Goal: Task Accomplishment & Management: Manage account settings

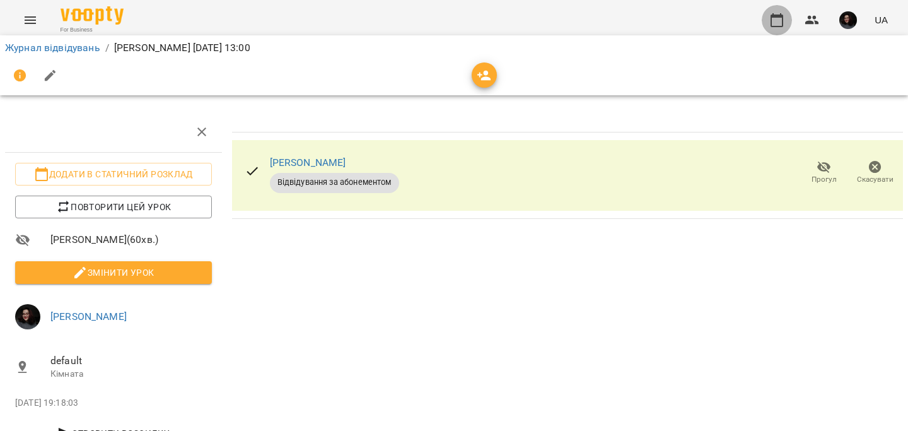
click at [775, 21] on icon "button" at bounding box center [777, 20] width 15 height 15
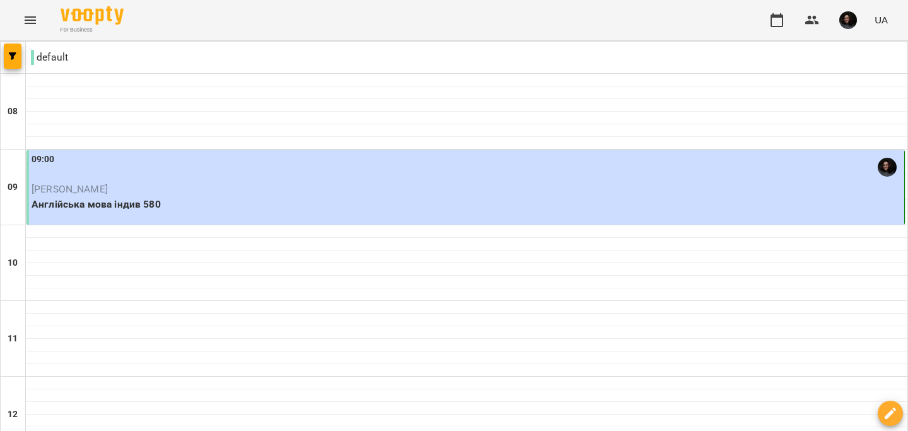
scroll to position [556, 0]
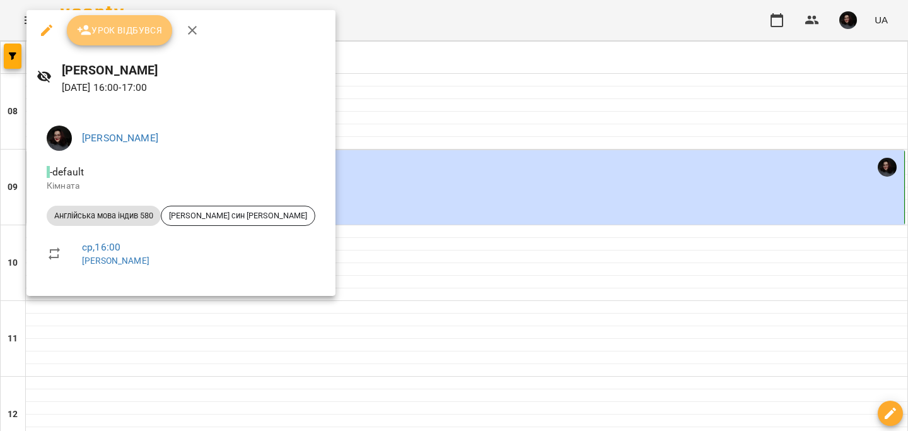
click at [144, 33] on span "Урок відбувся" at bounding box center [120, 30] width 86 height 15
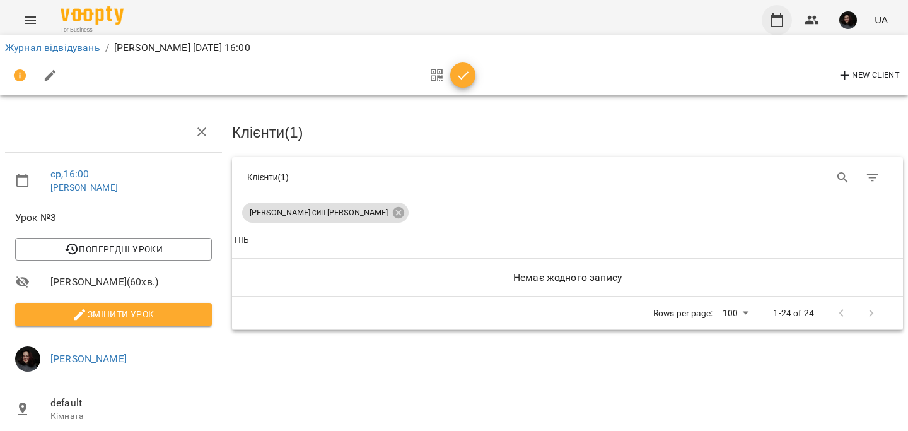
click at [773, 15] on icon "button" at bounding box center [777, 20] width 13 height 14
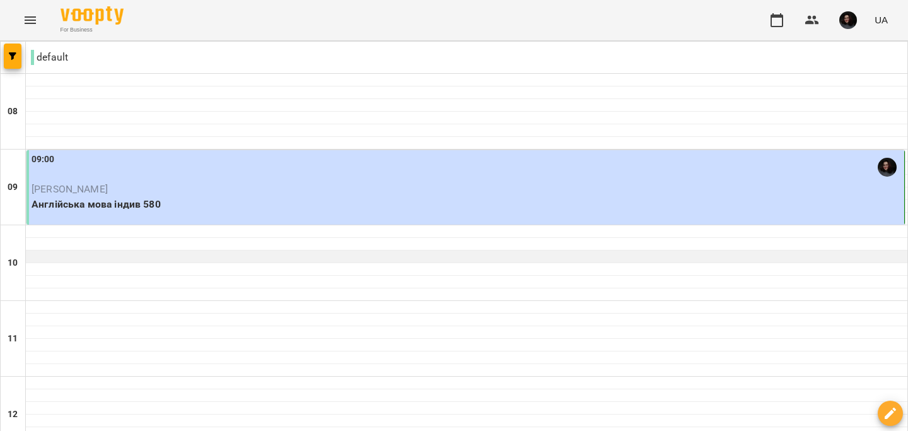
scroll to position [565, 0]
